Goal: Task Accomplishment & Management: Use online tool/utility

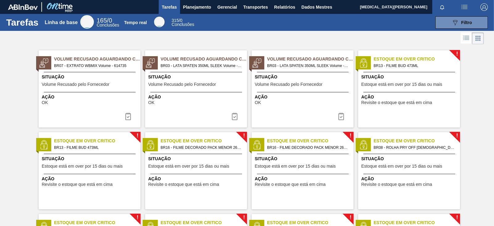
click at [226, 30] on div "Tarefas Linha de base 165 / 0 Conclusões Tempo real 315 / 0 Conclusões 089F7B8B…" at bounding box center [247, 22] width 494 height 17
click at [282, 4] on font "Relatórios" at bounding box center [284, 6] width 21 height 7
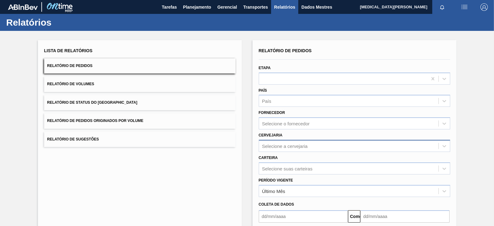
click at [282, 144] on div "Selecione a cervejaria" at bounding box center [353, 146] width 191 height 12
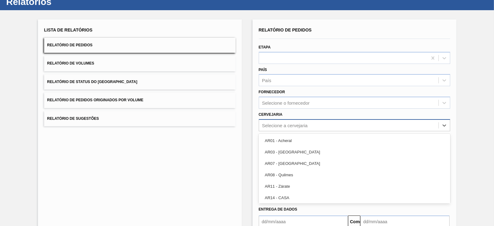
scroll to position [23, 0]
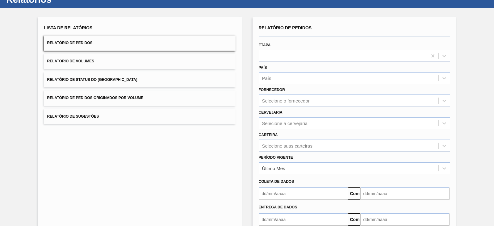
click at [239, 155] on div "Lista de Relatórios Relatório de Pedidos Relatório de Volumes Relatório de Stat…" at bounding box center [140, 136] width 204 height 238
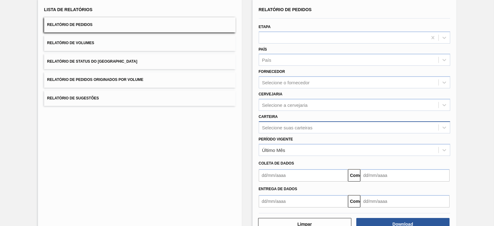
click at [274, 133] on div "Selecione suas carteiras" at bounding box center [353, 127] width 191 height 12
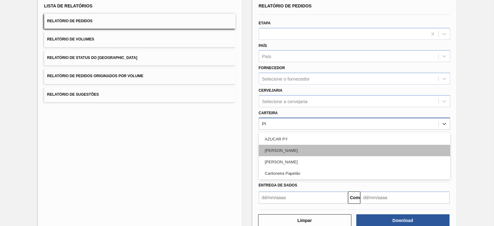
type input "PRE"
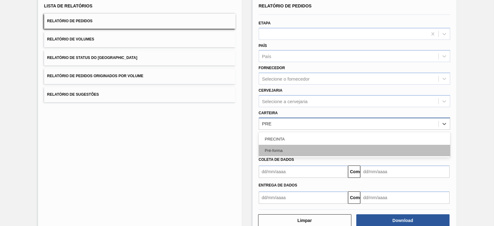
click at [285, 150] on div "Pré-forma" at bounding box center [353, 150] width 191 height 11
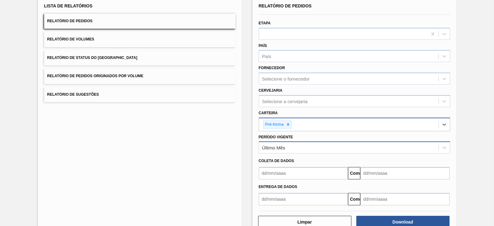
click at [290, 148] on div "Último Mês" at bounding box center [348, 147] width 179 height 9
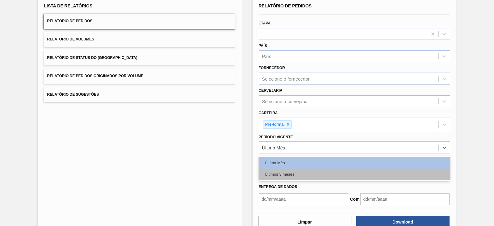
click at [287, 169] on div "Últimos 3 meses" at bounding box center [353, 173] width 191 height 11
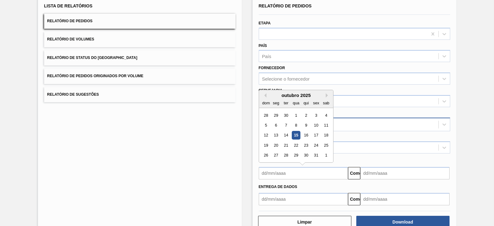
click at [279, 167] on input "text" at bounding box center [302, 173] width 89 height 12
click at [264, 95] on button "Mês anterior" at bounding box center [264, 95] width 4 height 4
click at [275, 113] on div "1" at bounding box center [275, 115] width 8 height 8
type input "[DATE]"
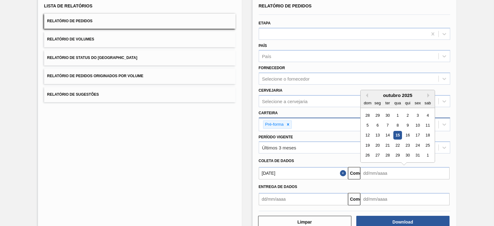
click at [382, 171] on input "text" at bounding box center [404, 173] width 89 height 12
click at [386, 143] on font "21" at bounding box center [387, 145] width 4 height 5
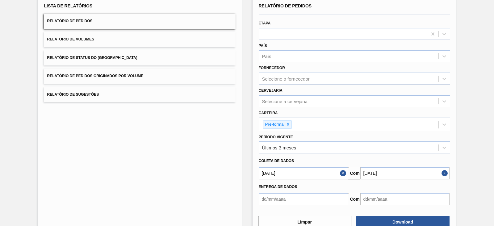
type input "[DATE]"
click at [435, 220] on button "Download" at bounding box center [402, 222] width 93 height 12
